Goal: Information Seeking & Learning: Check status

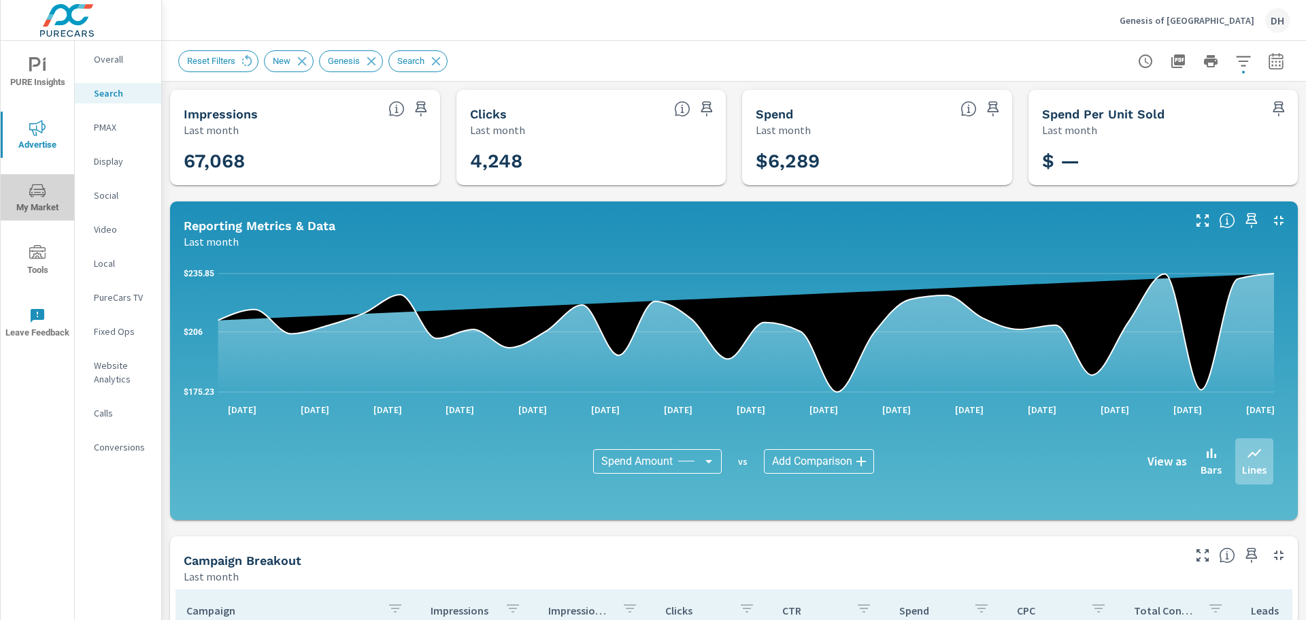
click at [37, 195] on icon "nav menu" at bounding box center [37, 190] width 16 height 16
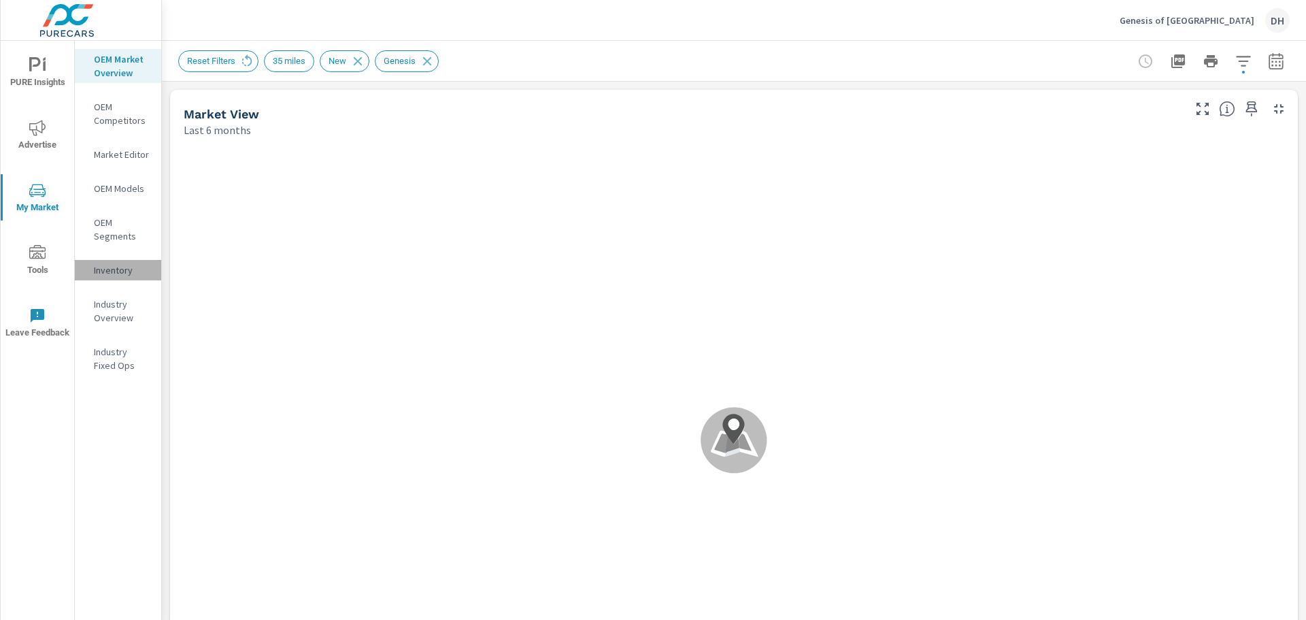
click at [124, 263] on p "Inventory" at bounding box center [122, 270] width 56 height 14
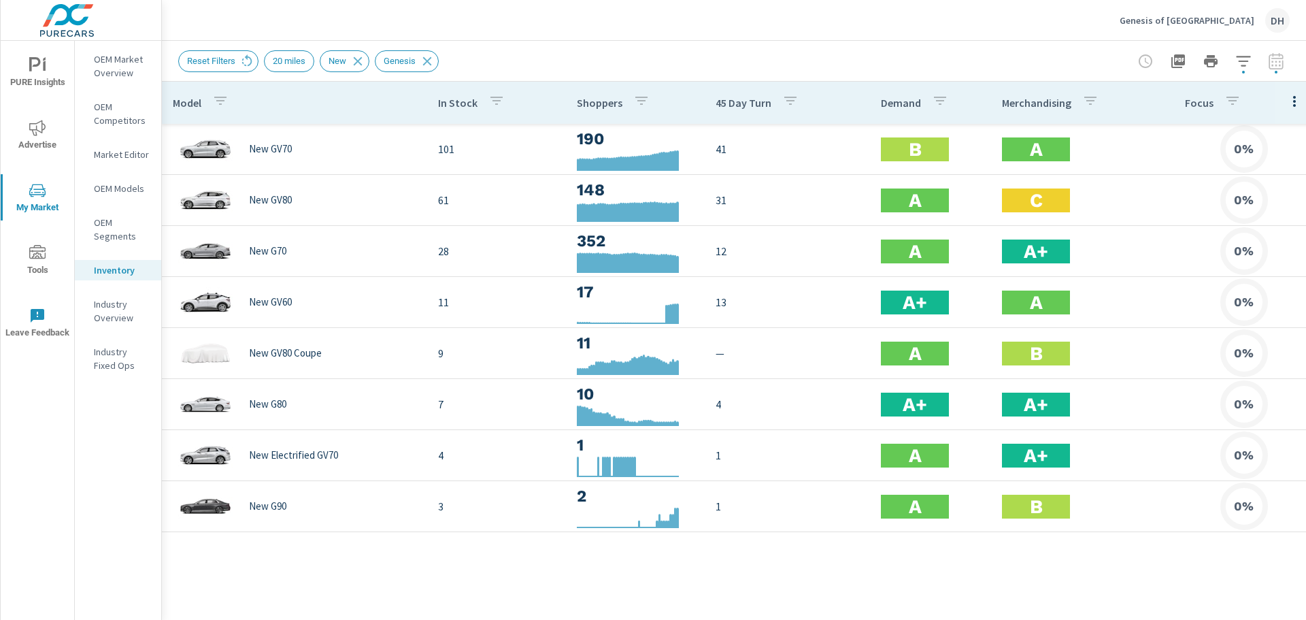
click at [1279, 63] on div at bounding box center [1211, 61] width 158 height 27
click at [1275, 69] on div at bounding box center [1211, 61] width 158 height 27
click at [1296, 103] on icon "button" at bounding box center [1294, 101] width 16 height 16
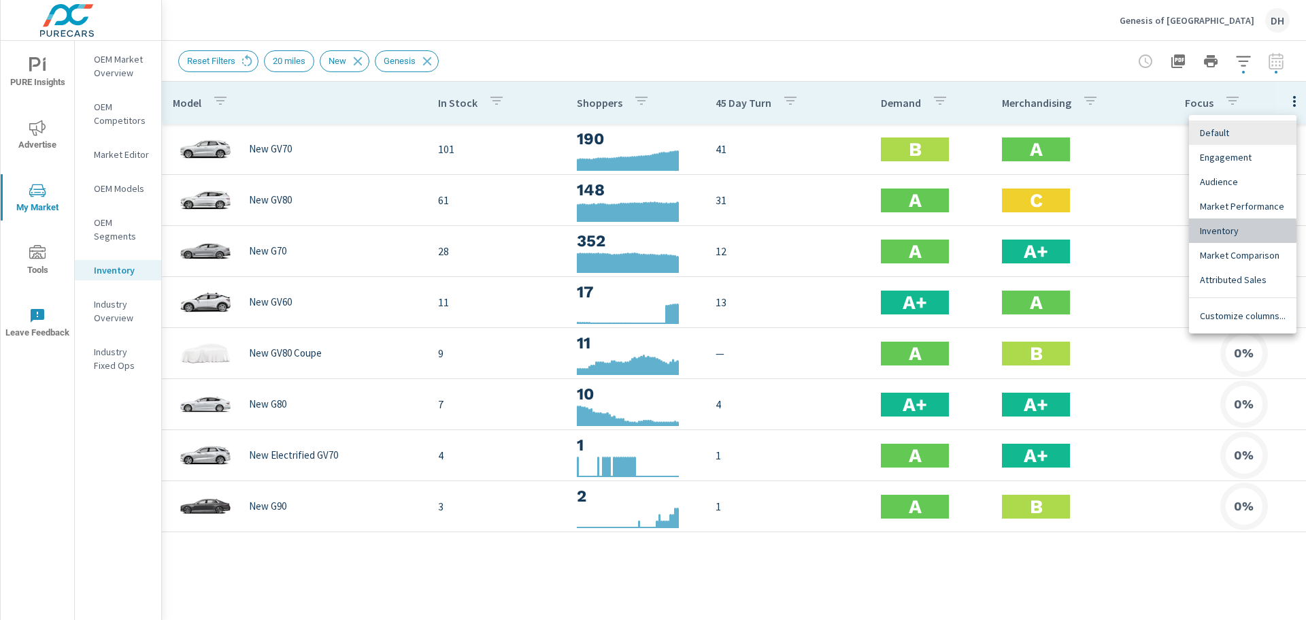
click at [1219, 231] on span "Inventory" at bounding box center [1243, 231] width 86 height 14
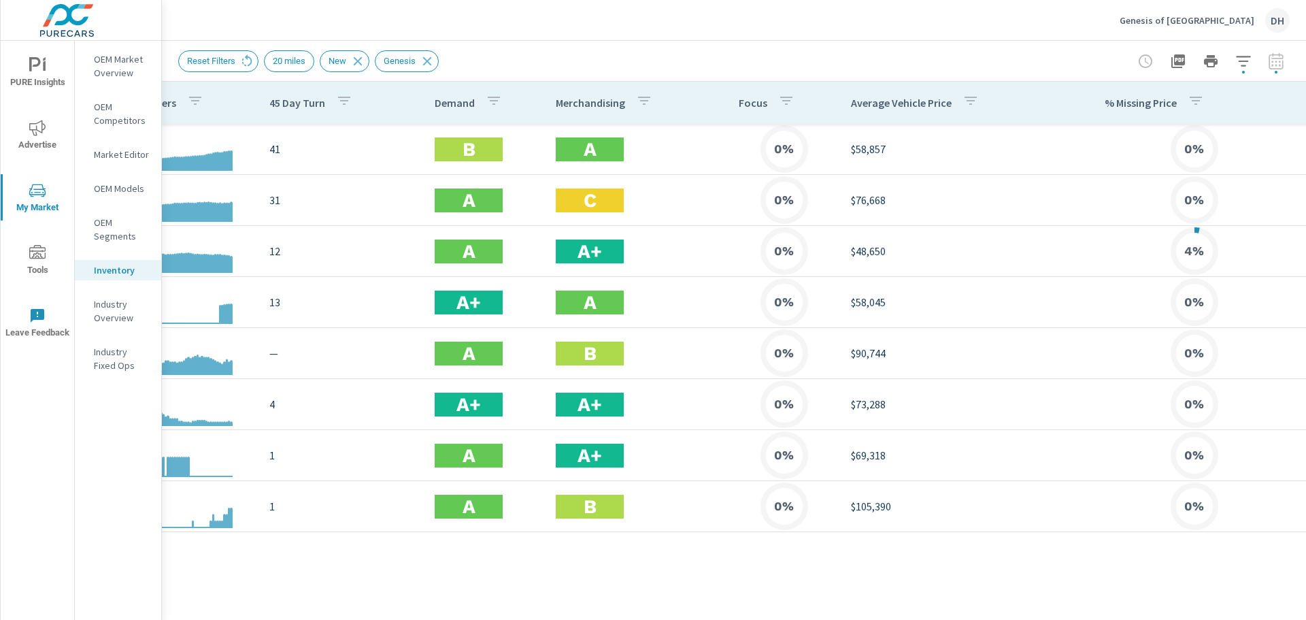
scroll to position [0, 651]
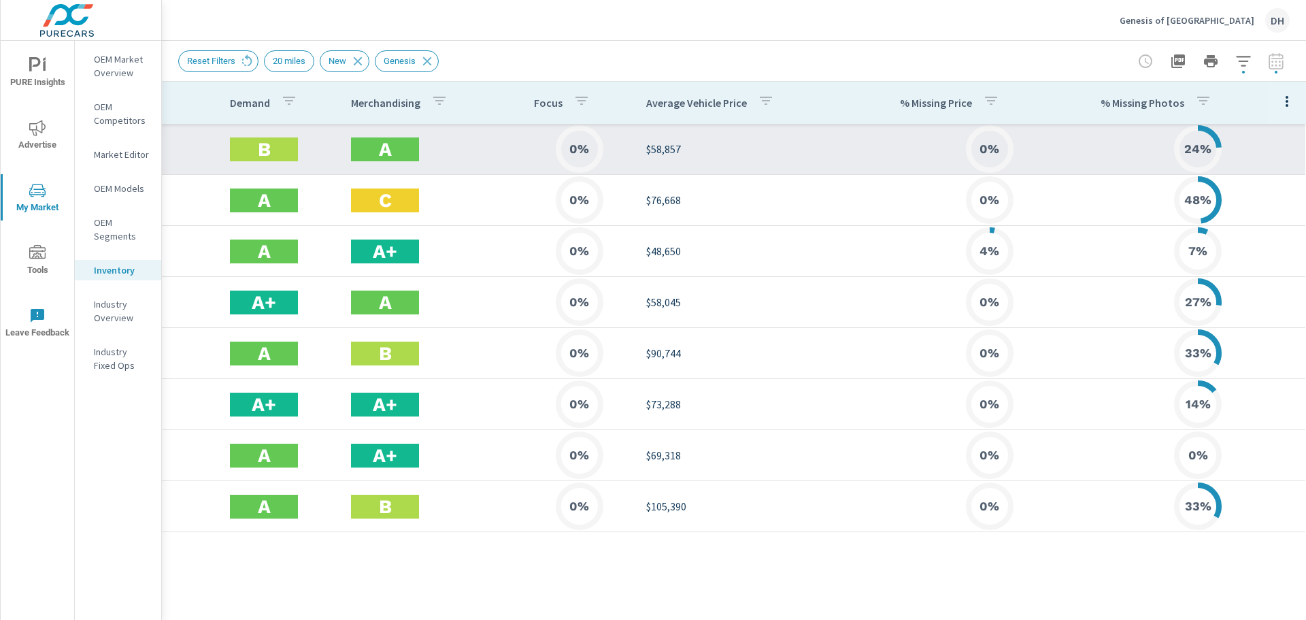
click at [1193, 147] on h6 "24%" at bounding box center [1197, 149] width 27 height 14
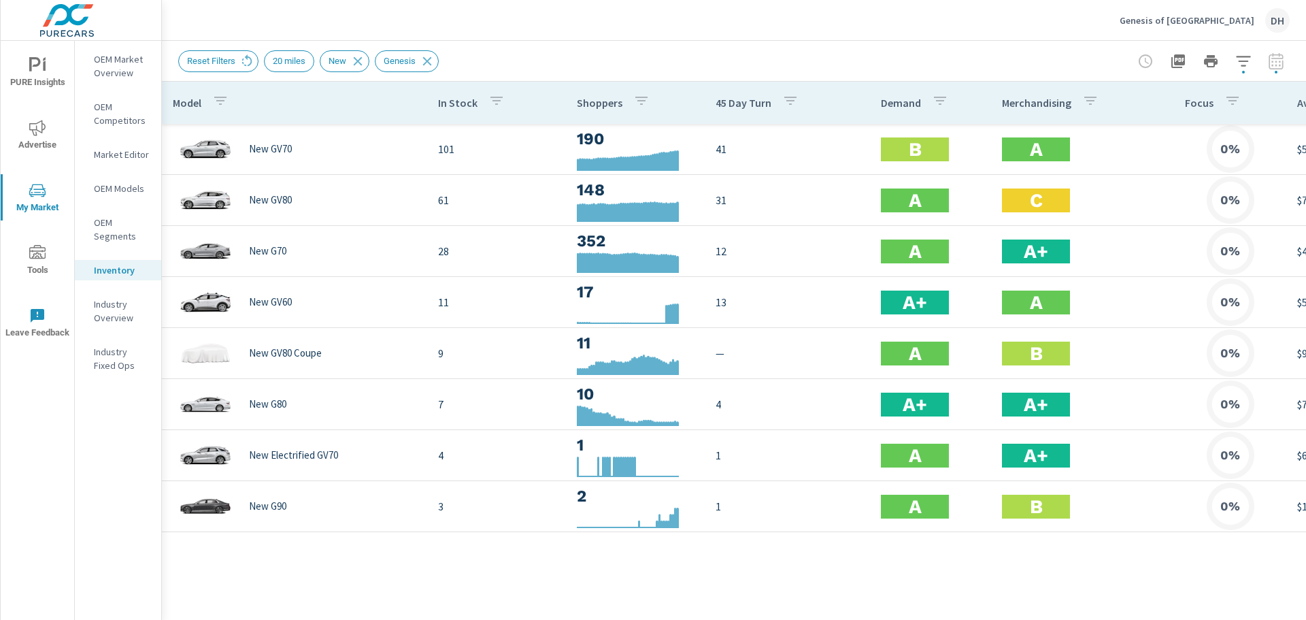
click at [1275, 68] on div at bounding box center [1211, 61] width 158 height 27
click at [1273, 65] on div at bounding box center [1211, 61] width 158 height 27
